Goal: Task Accomplishment & Management: Manage account settings

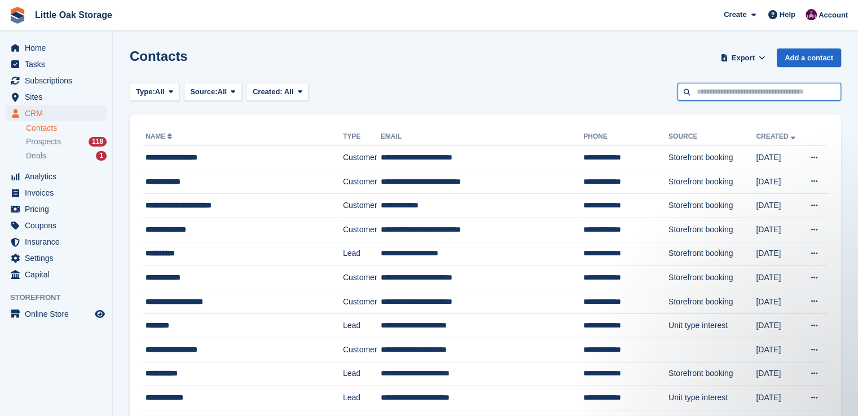
click at [715, 92] on input "text" at bounding box center [759, 92] width 164 height 19
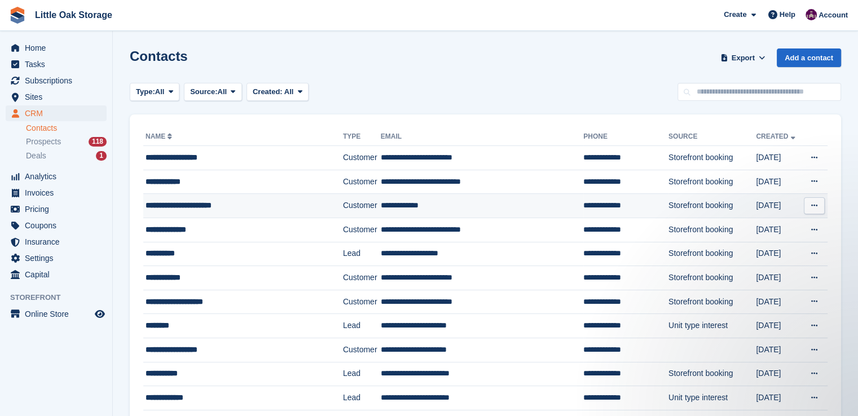
click at [343, 202] on td "Customer" at bounding box center [362, 206] width 38 height 24
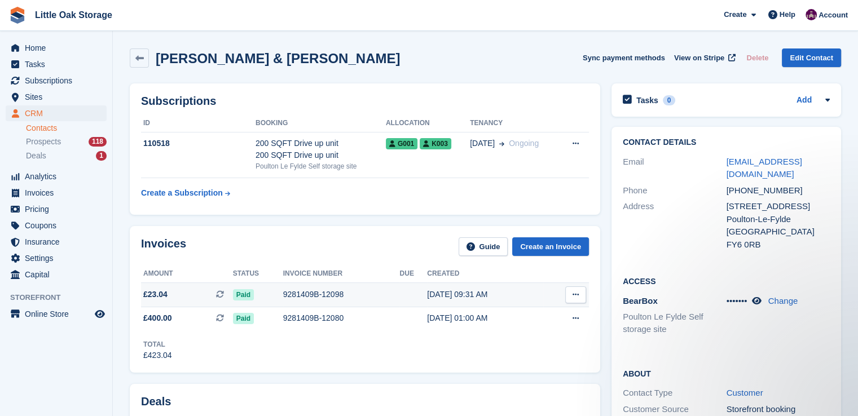
click at [366, 293] on div "9281409B-12098" at bounding box center [341, 295] width 117 height 12
click at [26, 131] on link "Contacts" at bounding box center [66, 128] width 81 height 11
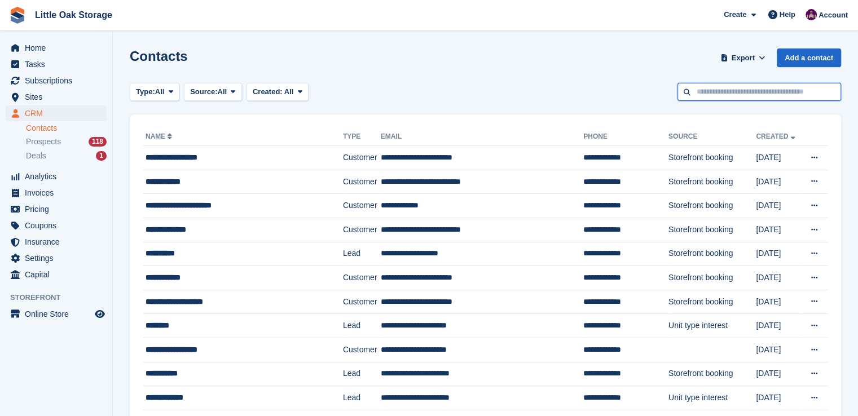
click at [717, 93] on input "text" at bounding box center [759, 92] width 164 height 19
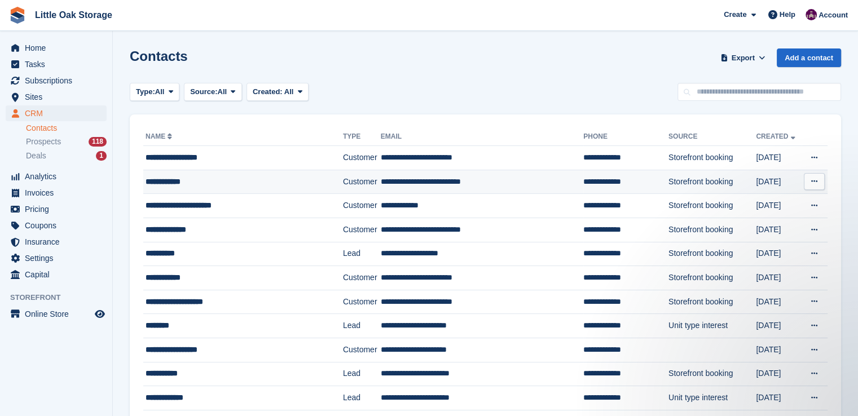
click at [207, 187] on div "**********" at bounding box center [234, 182] width 179 height 12
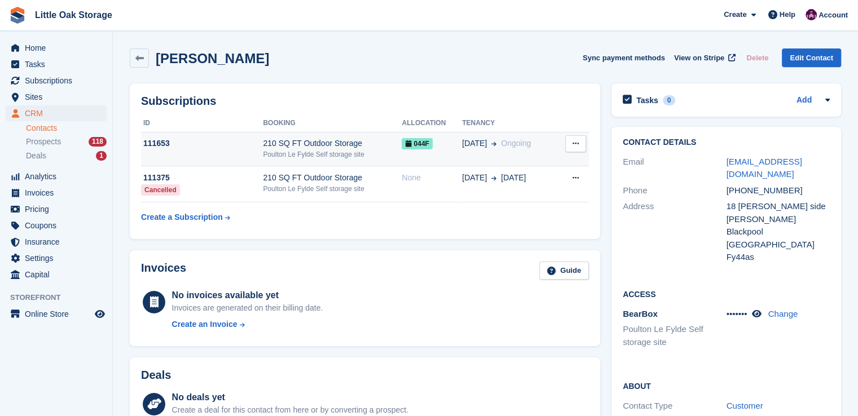
click at [429, 152] on td "044F" at bounding box center [431, 149] width 60 height 34
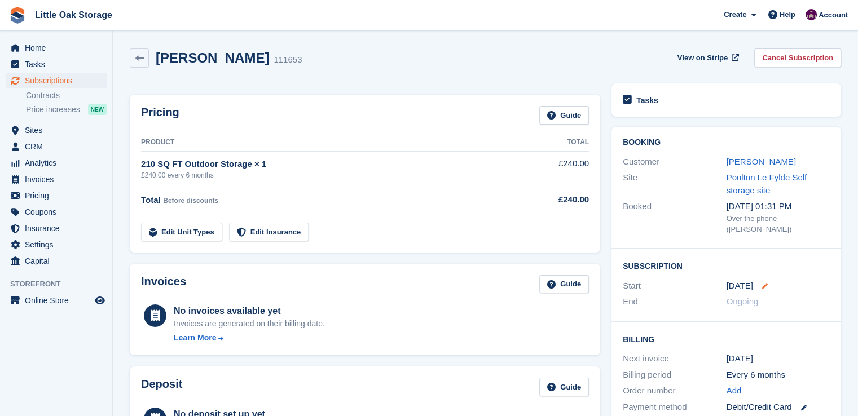
click at [762, 283] on icon at bounding box center [765, 286] width 6 height 6
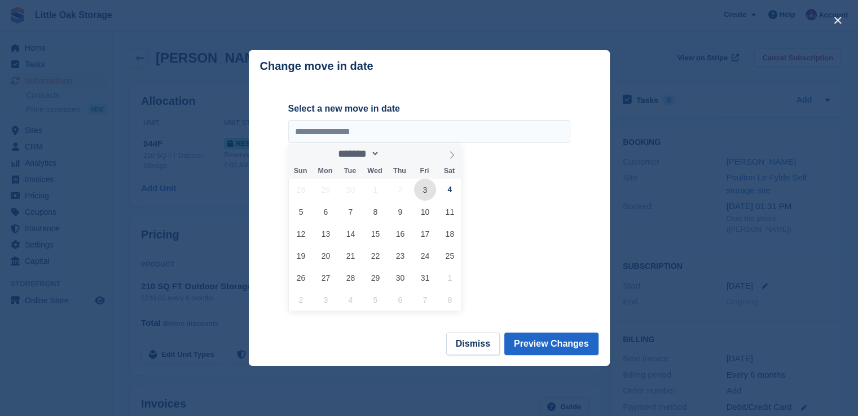
click at [423, 192] on span "3" at bounding box center [425, 190] width 22 height 22
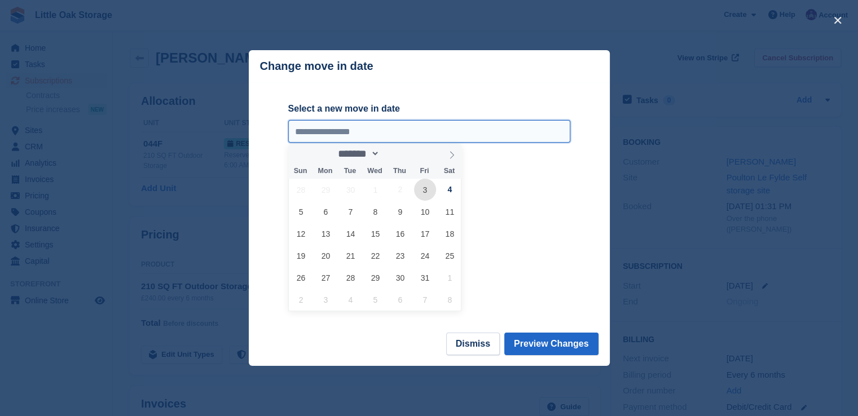
type input "**********"
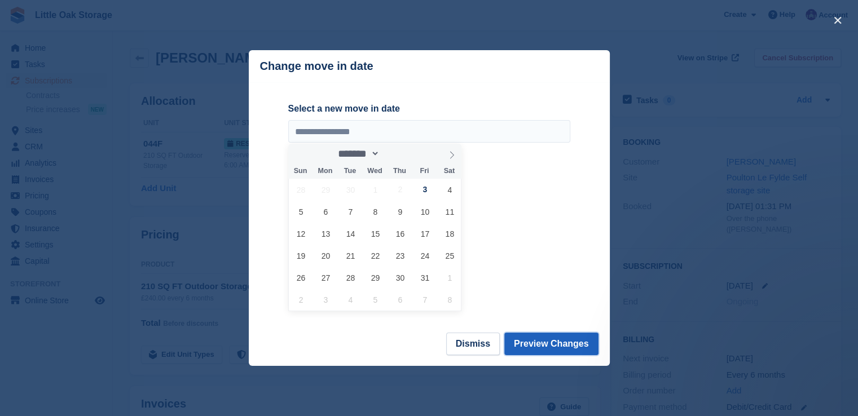
click at [536, 343] on button "Preview Changes" at bounding box center [551, 344] width 94 height 23
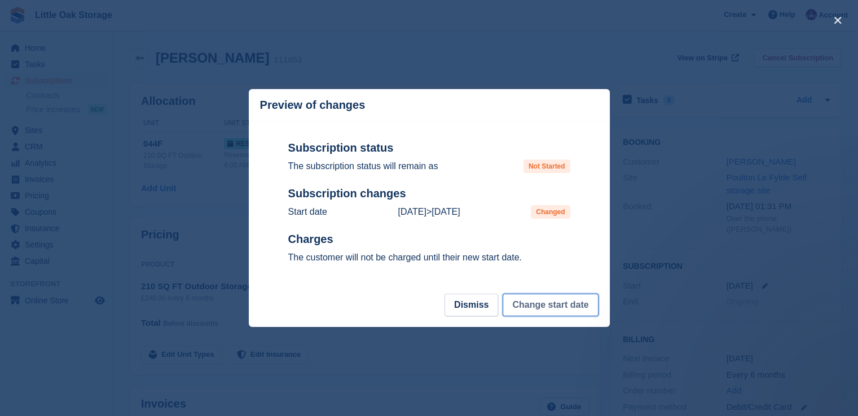
click at [542, 314] on button "Change start date" at bounding box center [549, 305] width 95 height 23
